Goal: Transaction & Acquisition: Purchase product/service

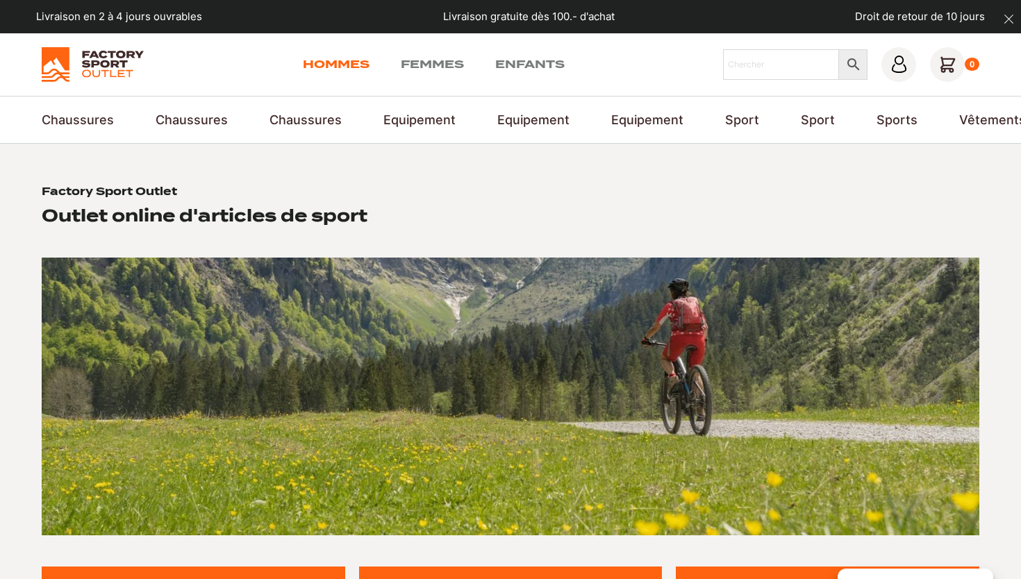
click at [342, 66] on link "Hommes" at bounding box center [336, 64] width 67 height 17
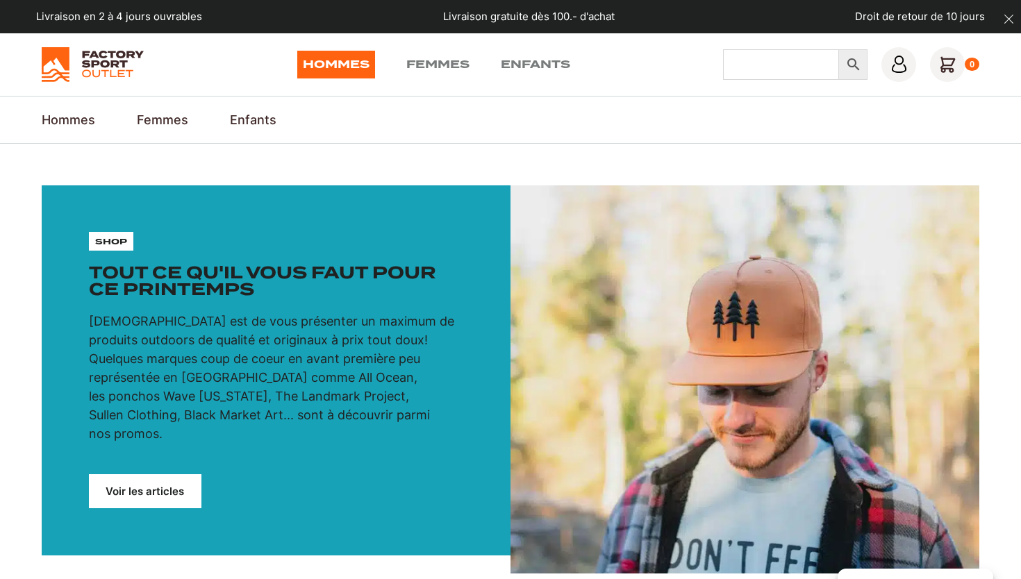
click at [746, 69] on input "Chercher" at bounding box center [781, 64] width 117 height 31
type input "supertrac"
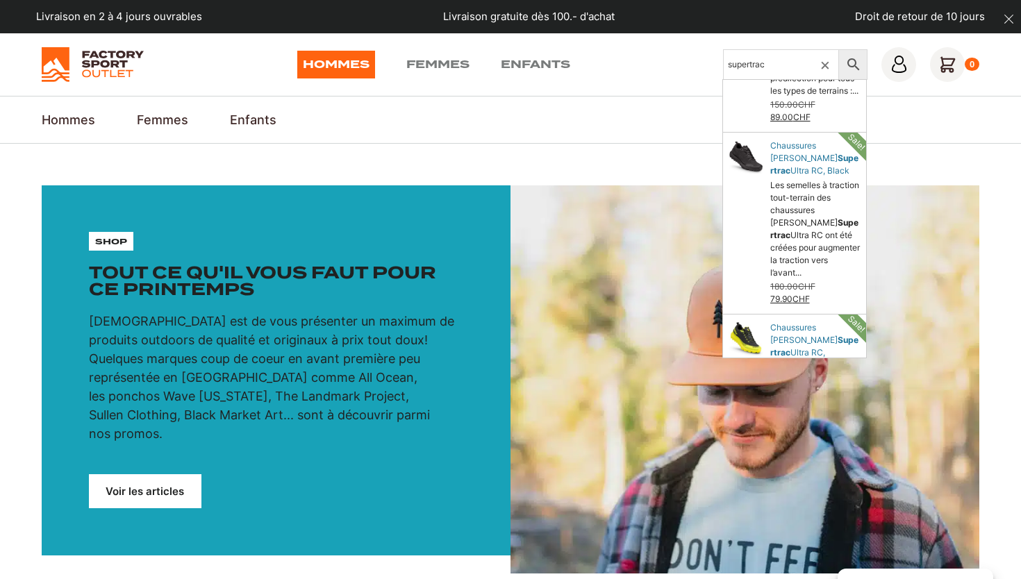
scroll to position [522, 0]
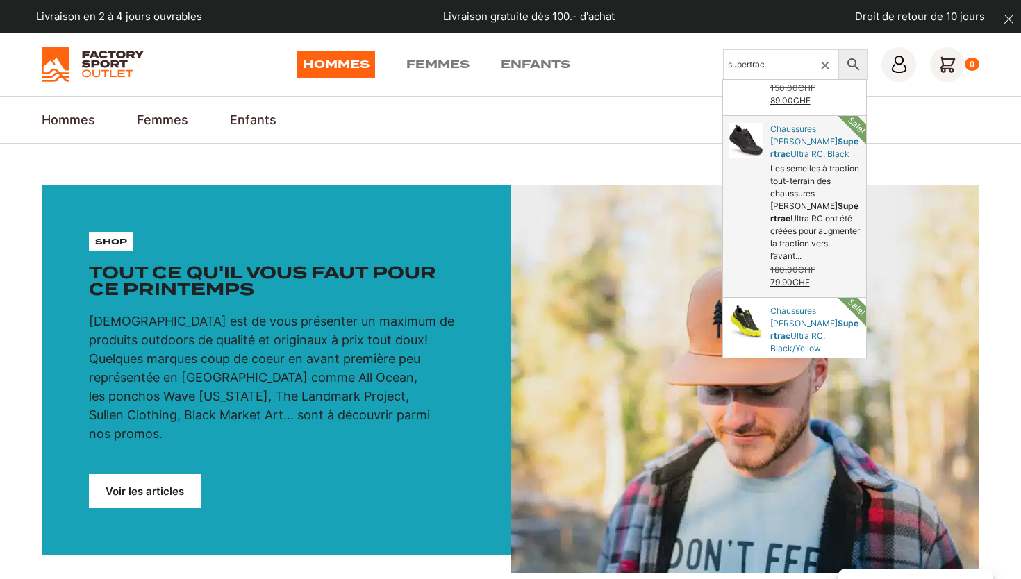
click at [802, 170] on link "Chaussures SCOTT Ultra RC, Black" at bounding box center [794, 206] width 143 height 181
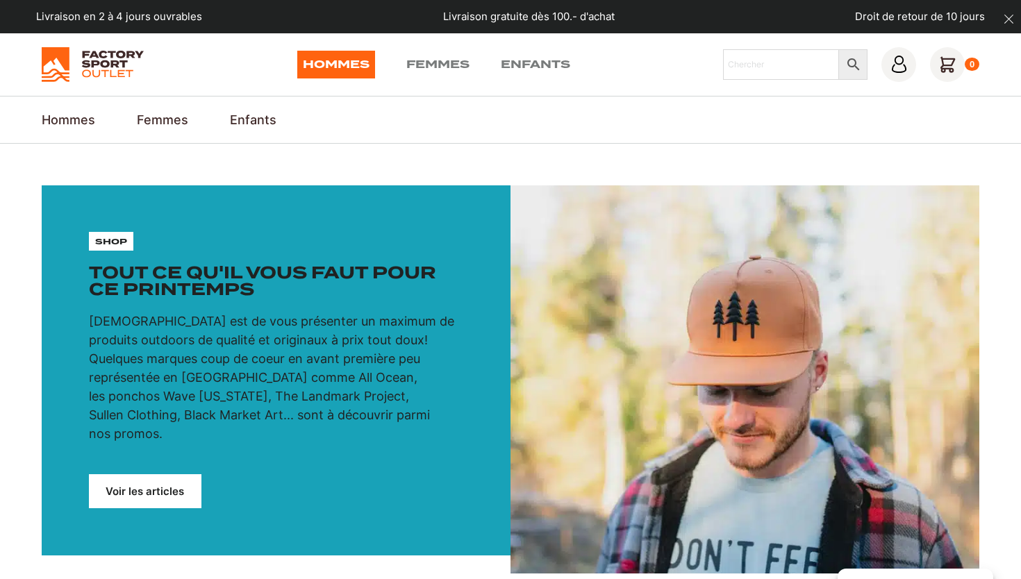
click at [556, 113] on nav "Hommes Equipement Bagagerie Patin à Roulettes Lunette Tasses Voir tout Chaussur…" at bounding box center [511, 119] width 938 height 19
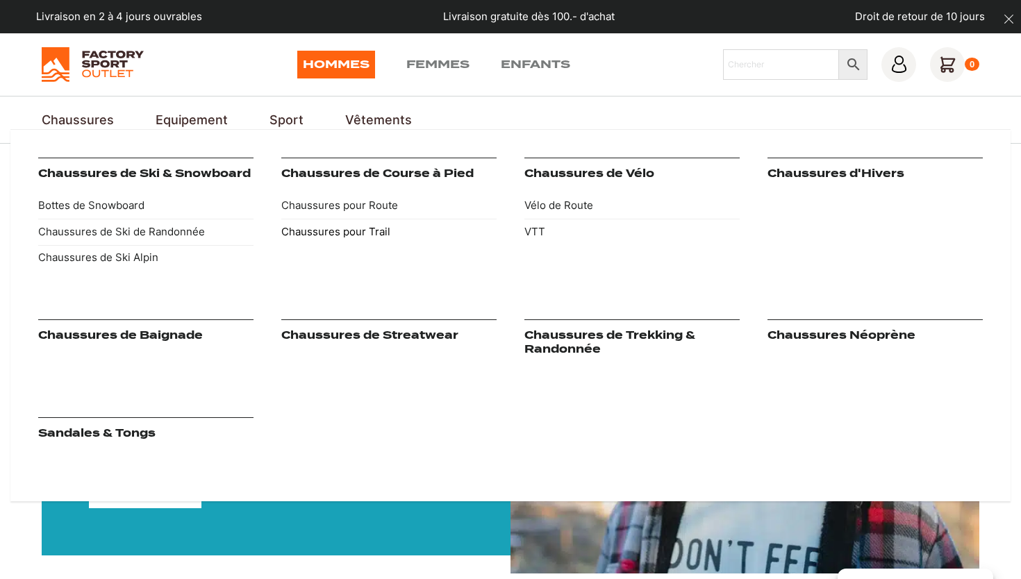
click at [359, 235] on link "Chaussures pour Trail" at bounding box center [388, 232] width 215 height 26
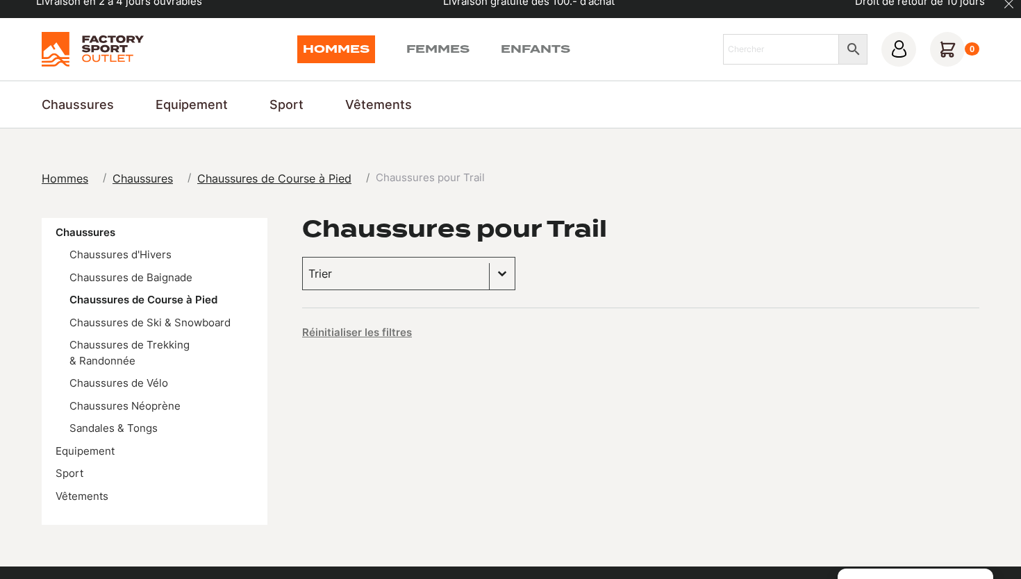
scroll to position [6, 0]
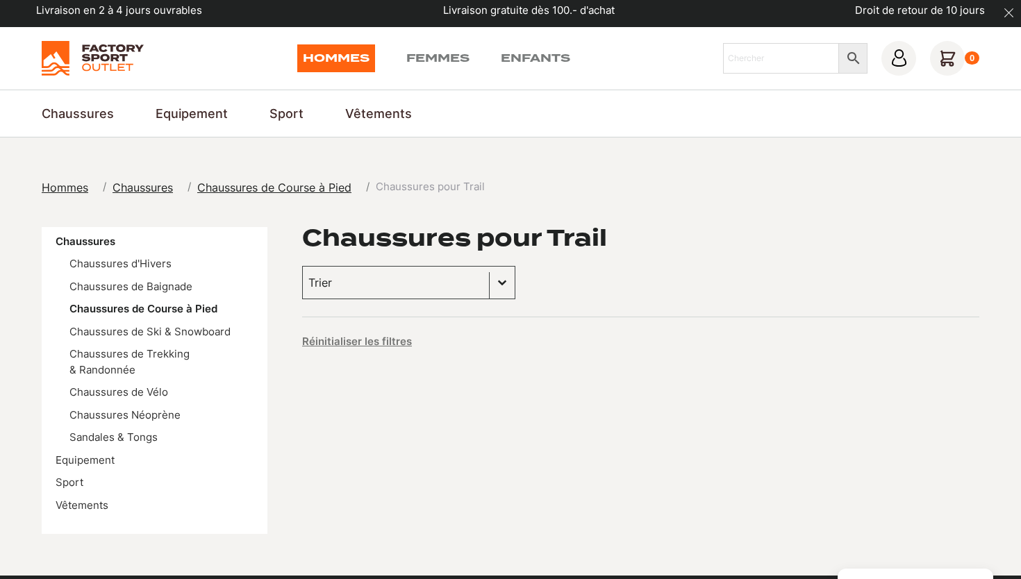
click at [309, 193] on span "Chaussures de Course à Pied" at bounding box center [274, 188] width 154 height 14
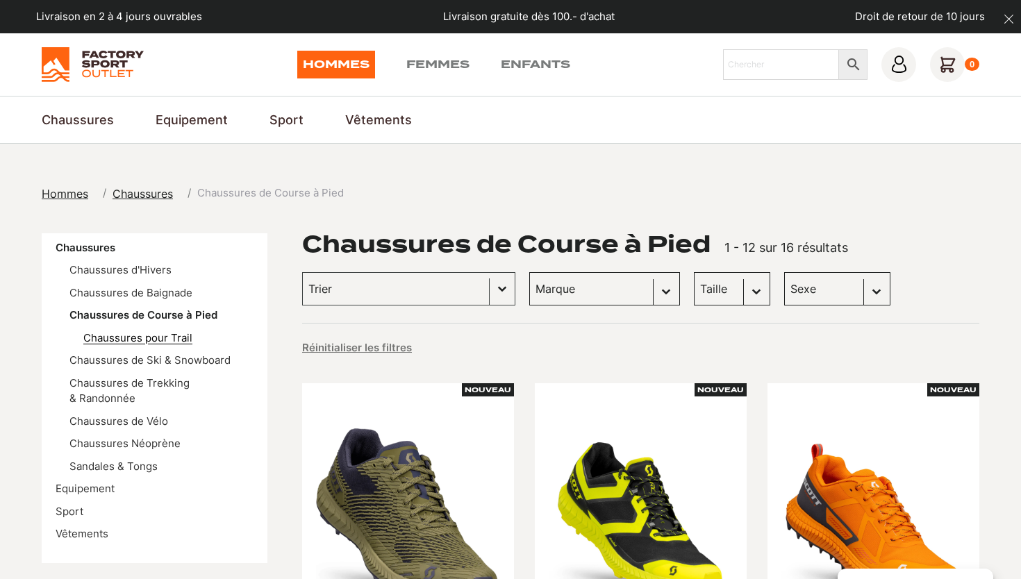
click at [164, 336] on link "Chaussures pour Trail" at bounding box center [137, 337] width 109 height 13
